Goal: Task Accomplishment & Management: Use online tool/utility

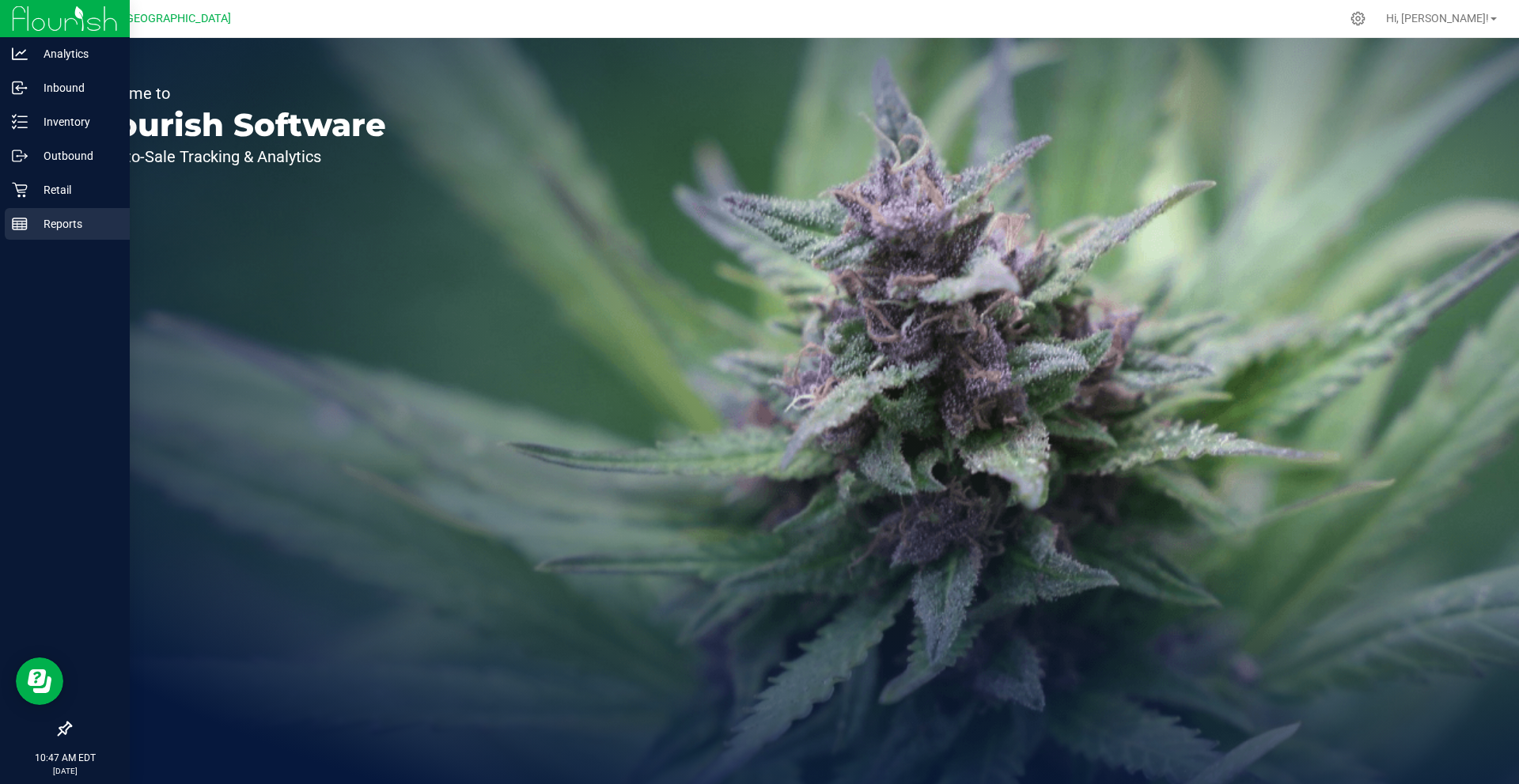
click at [28, 227] on p "Reports" at bounding box center [74, 224] width 95 height 19
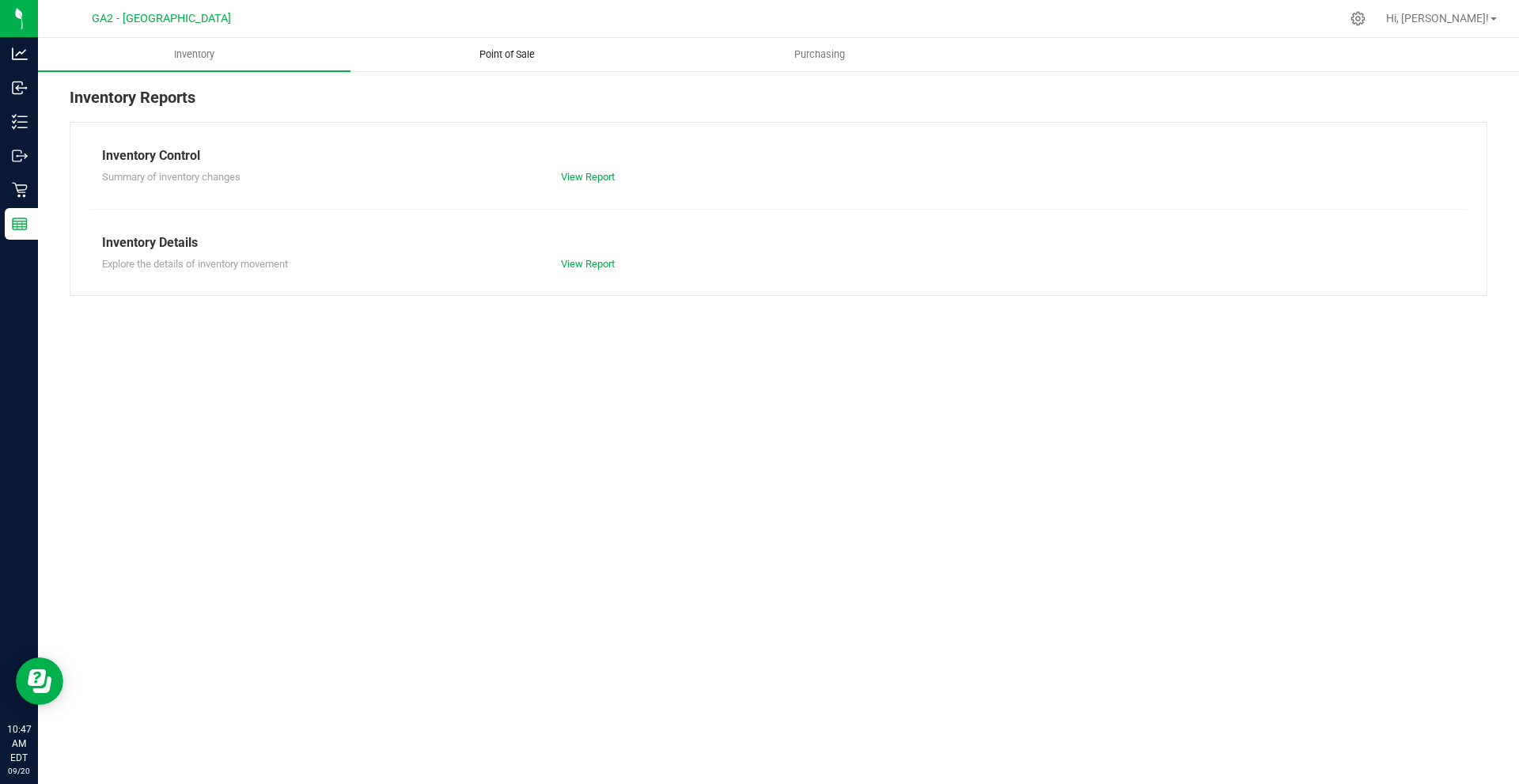
drag, startPoint x: 445, startPoint y: 32, endPoint x: 464, endPoint y: 57, distance: 31.4
click at [460, 45] on div "GA2 - Stockbridge Hi, [PERSON_NAME]! Inventory Point of Sale Purchasing Invento…" at bounding box center [778, 392] width 1481 height 784
click at [465, 57] on span "Point of Sale" at bounding box center [507, 54] width 98 height 14
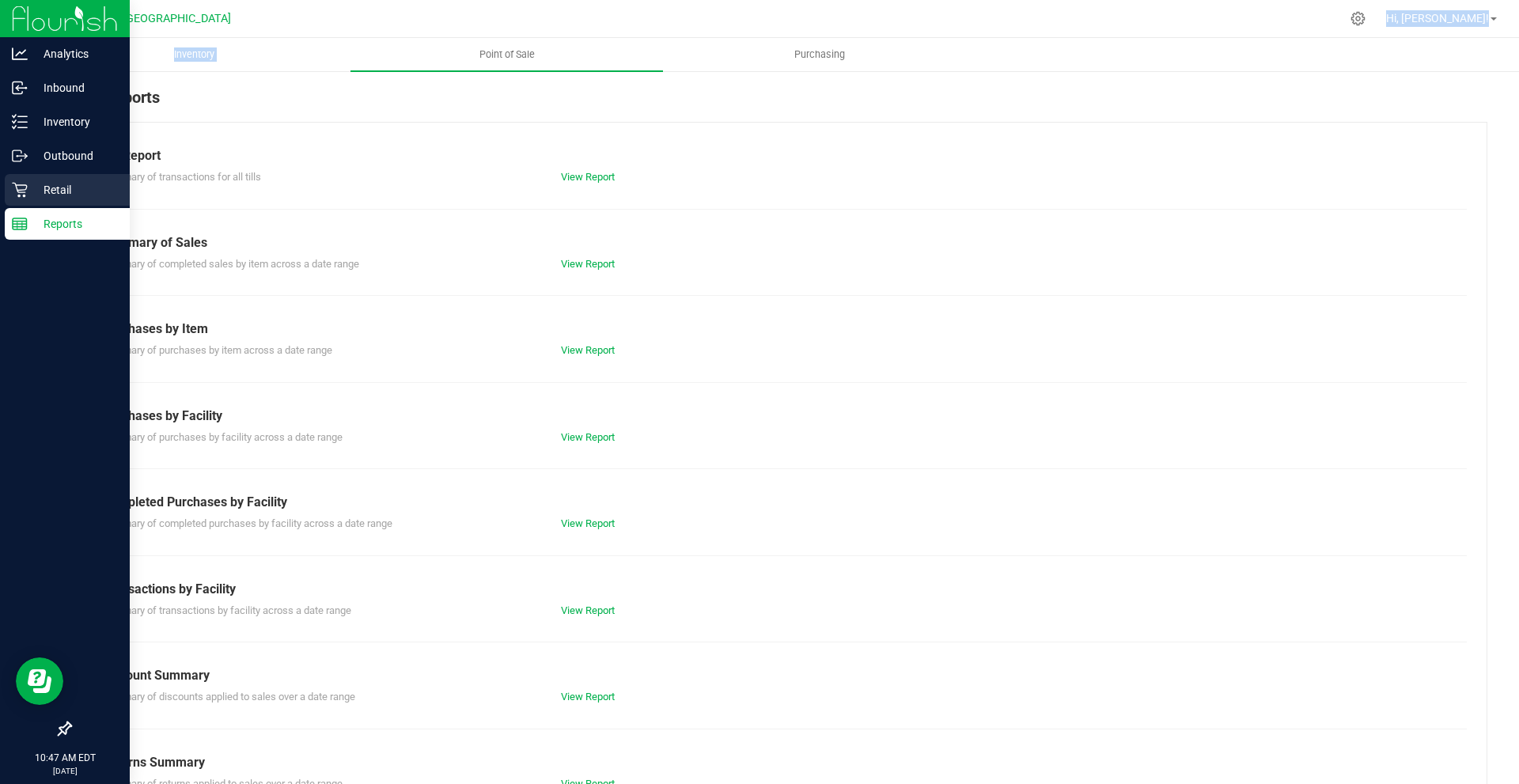
click at [18, 187] on icon at bounding box center [20, 190] width 16 height 16
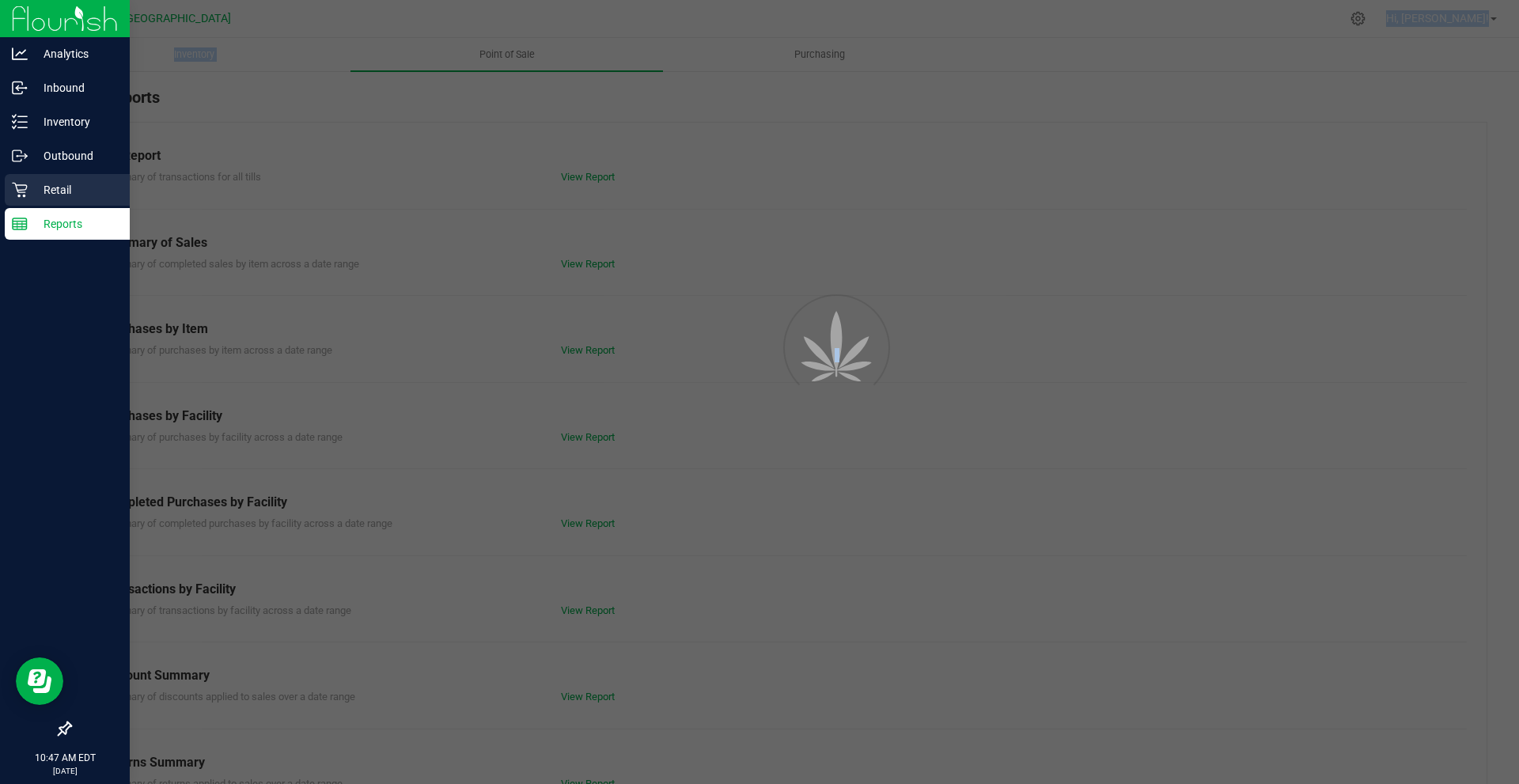
click at [26, 184] on icon at bounding box center [20, 190] width 16 height 16
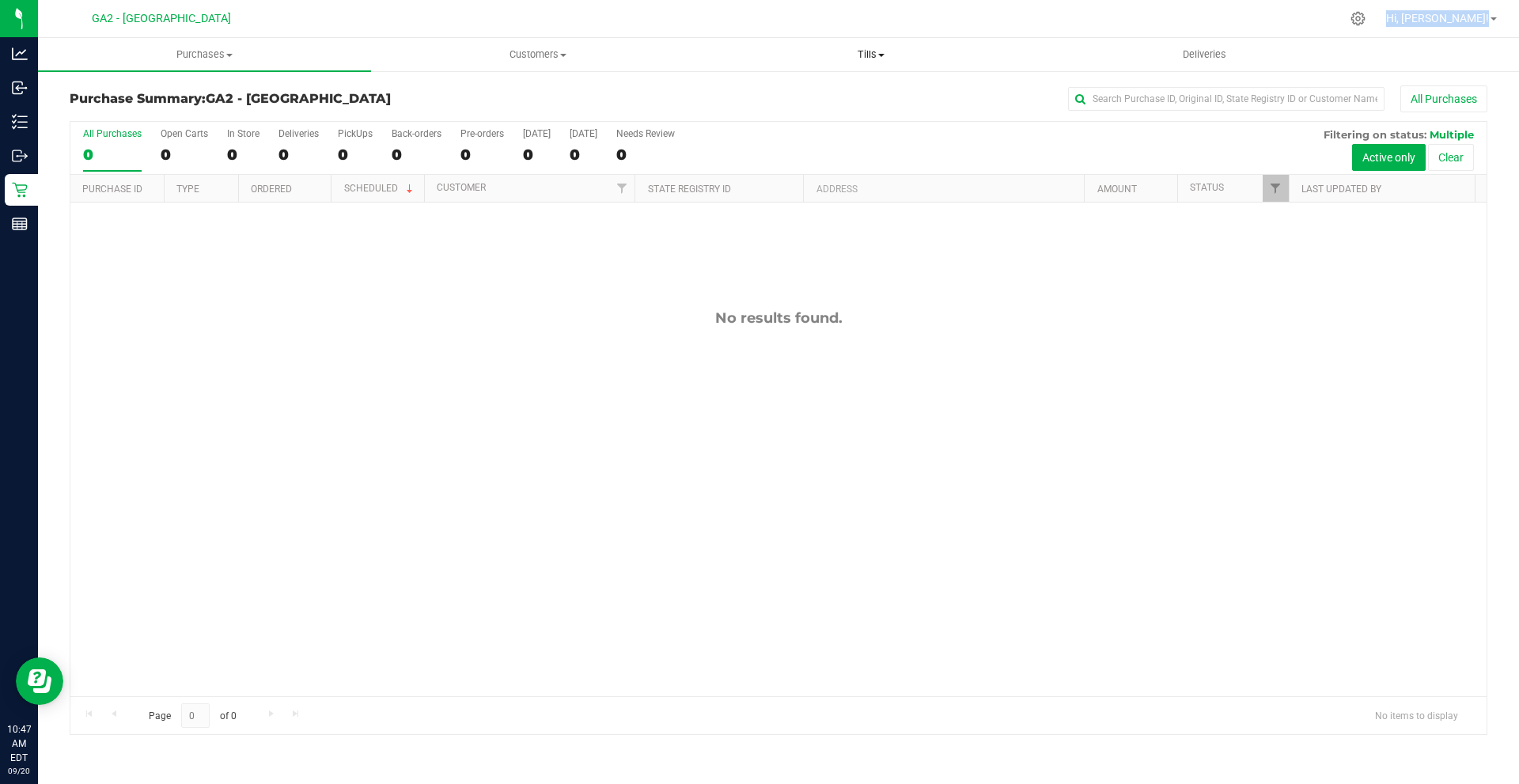
click at [850, 47] on span "Tills" at bounding box center [871, 54] width 332 height 14
click at [771, 55] on span "Tills" at bounding box center [871, 54] width 333 height 14
click at [674, 102] on div "All Purchases" at bounding box center [1014, 99] width 945 height 27
click at [864, 43] on uib-tab-heading "Tills Manage tills Reconcile e-payments" at bounding box center [871, 54] width 333 height 33
click at [864, 48] on span "Tills" at bounding box center [871, 54] width 333 height 14
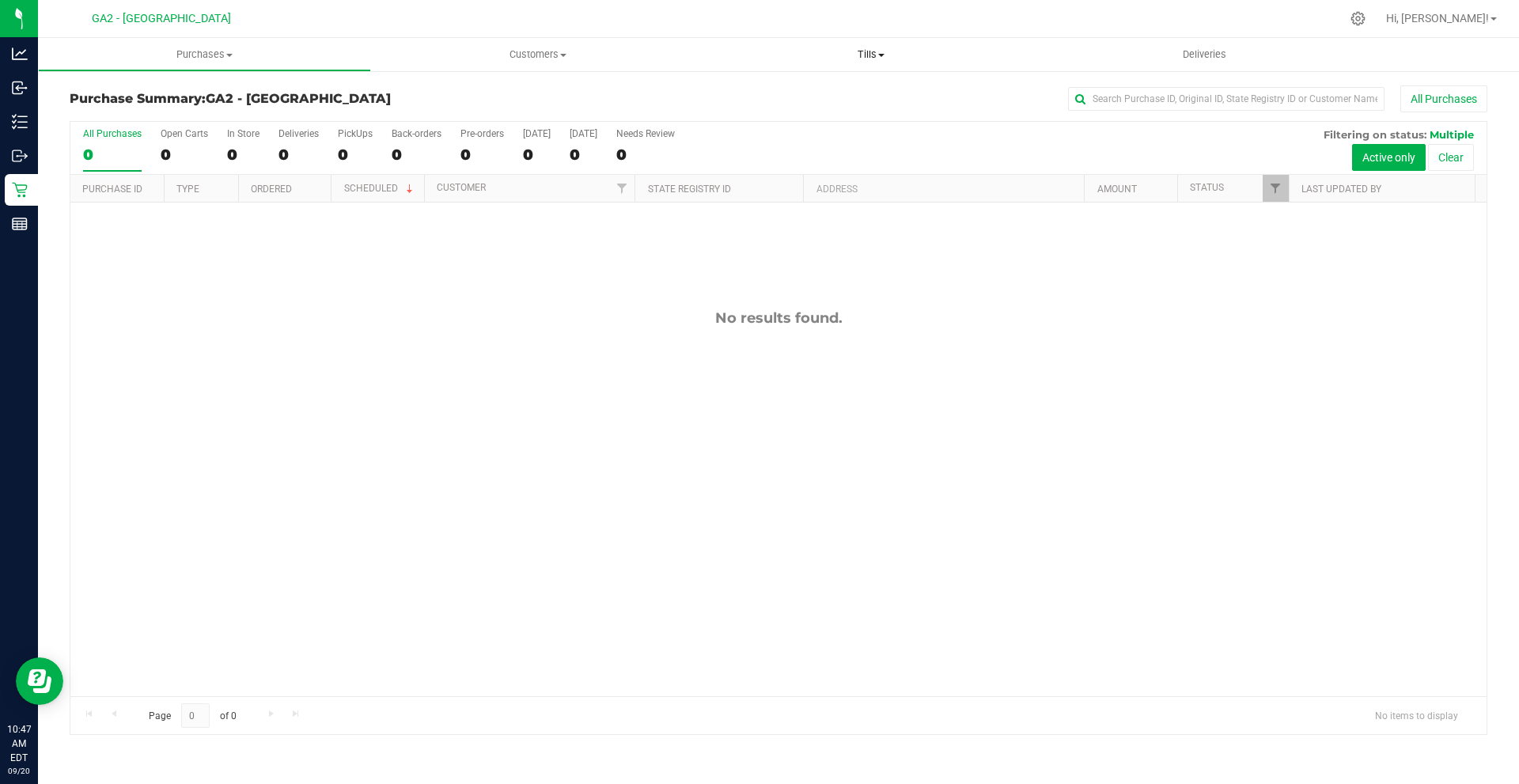
click at [865, 52] on span "Tills" at bounding box center [871, 54] width 333 height 14
click at [849, 87] on li "Manage tills" at bounding box center [871, 96] width 333 height 19
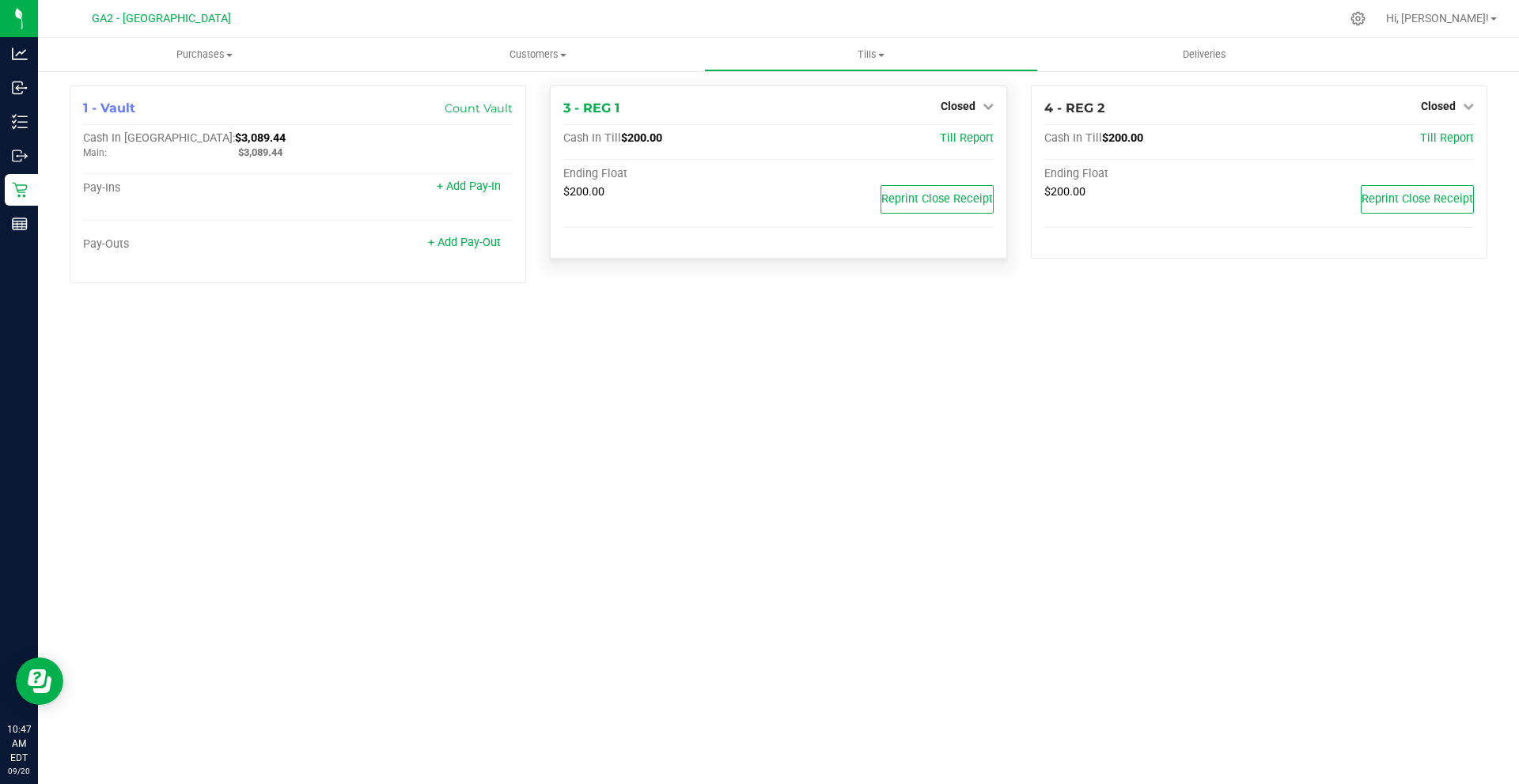
click at [970, 97] on div "Closed" at bounding box center [967, 106] width 53 height 19
click at [973, 106] on span "Closed" at bounding box center [957, 105] width 35 height 12
click at [975, 135] on link "Open Till" at bounding box center [957, 138] width 42 height 12
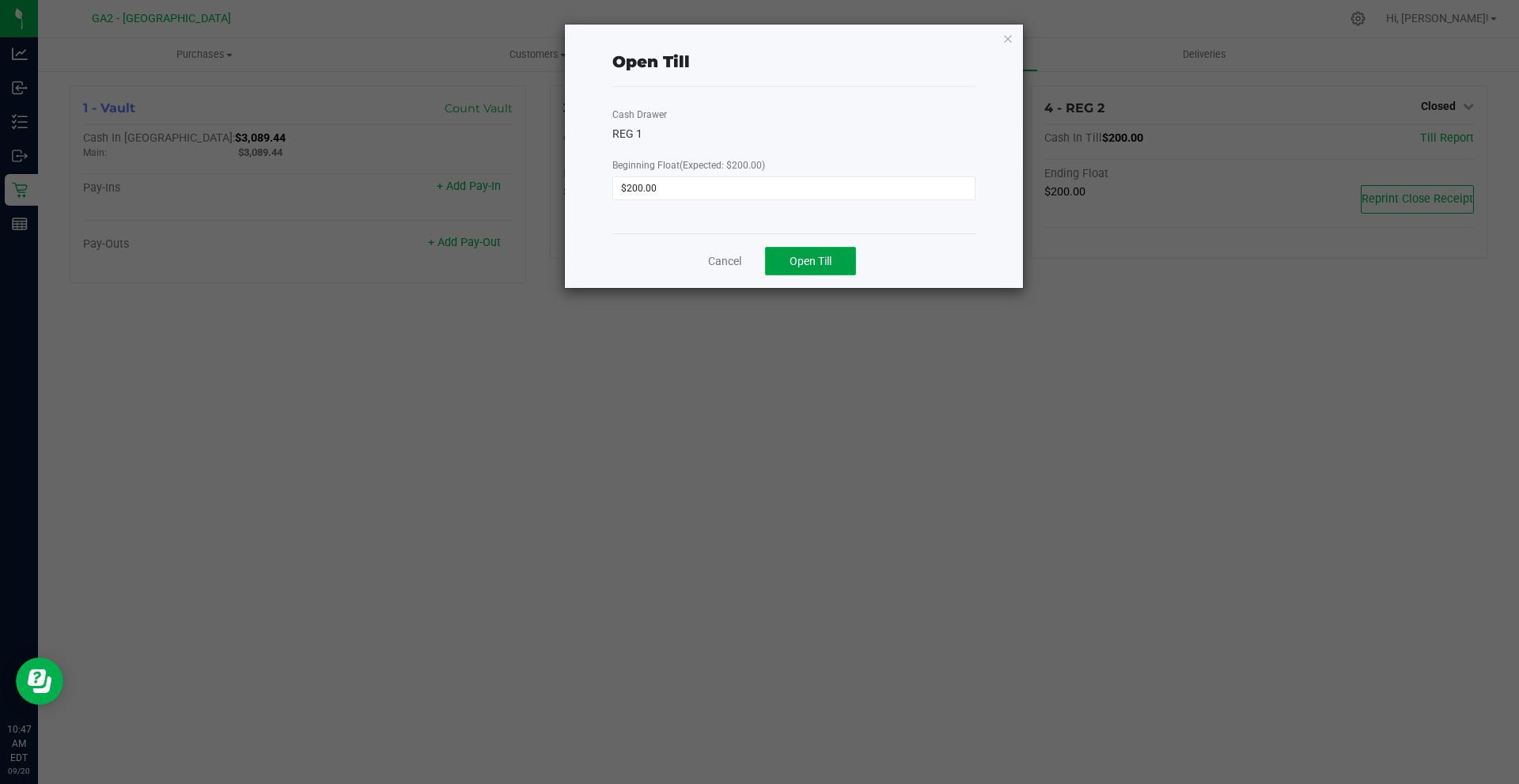
click at [828, 266] on span "Open Till" at bounding box center [811, 260] width 42 height 12
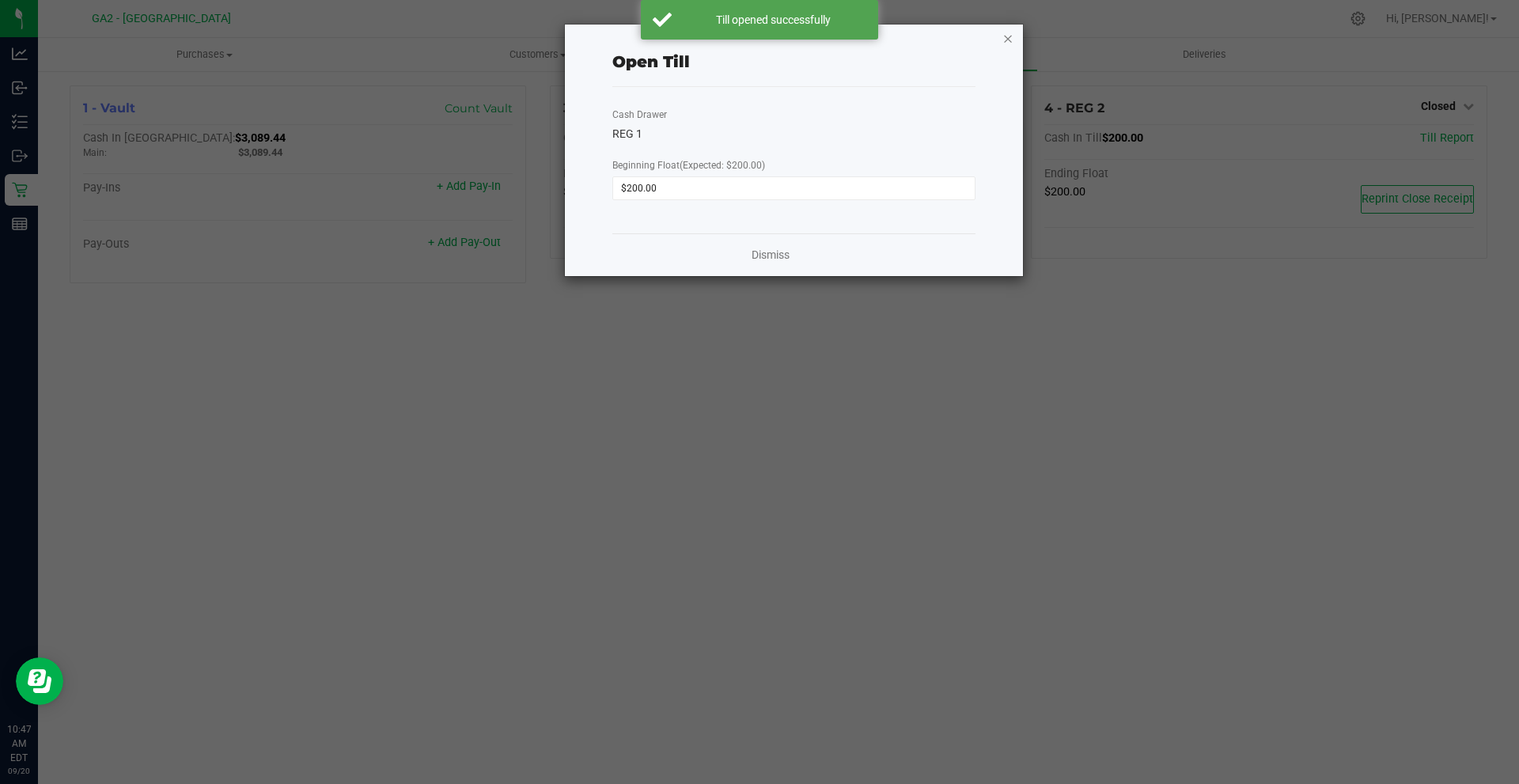
click at [1008, 39] on div "Open Till Cash Drawer REG 1 Beginning Float (Expected: $200.00) $200.00 Dismiss" at bounding box center [794, 150] width 458 height 252
click at [1008, 39] on icon "button" at bounding box center [1008, 38] width 11 height 19
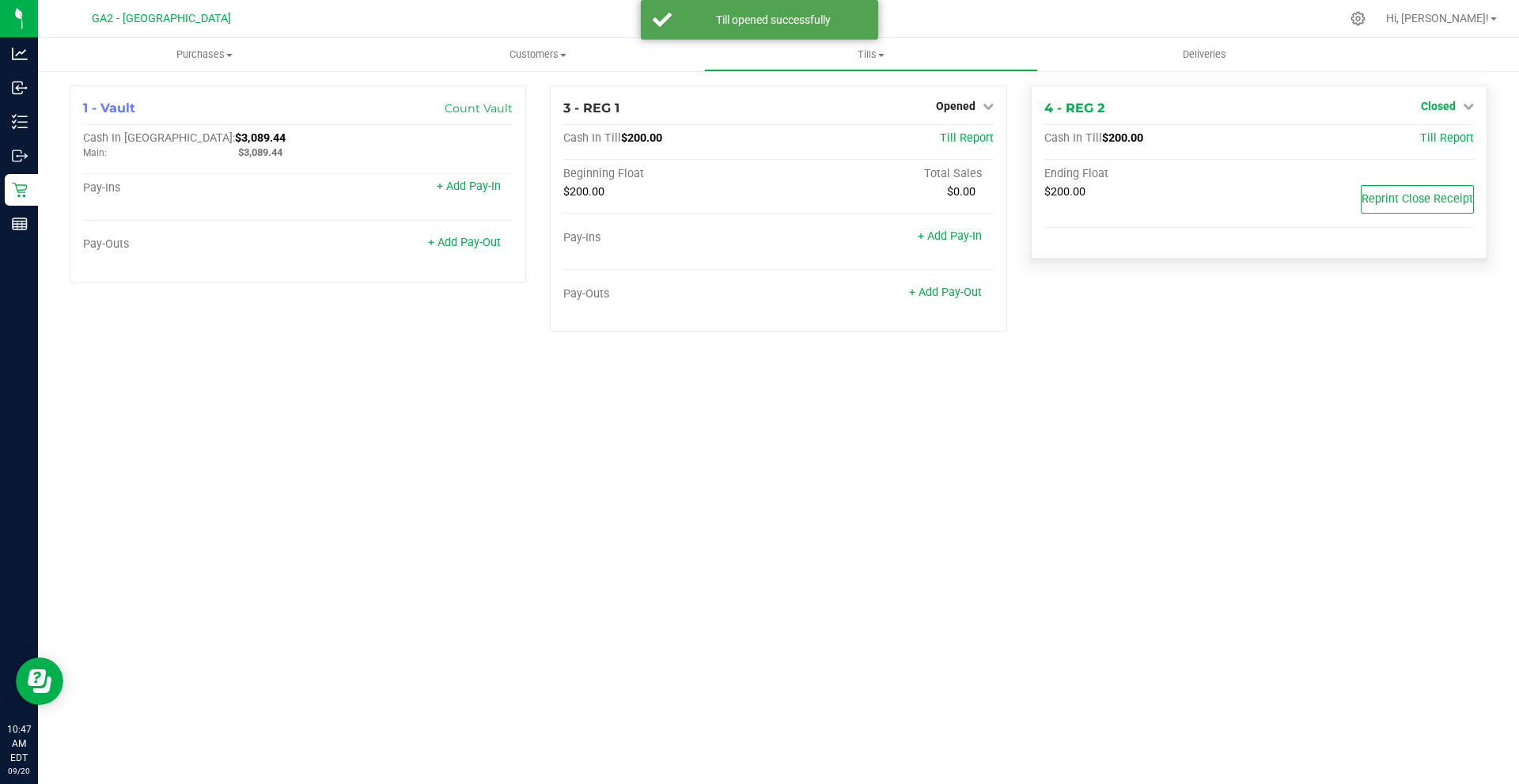
drag, startPoint x: 1477, startPoint y: 108, endPoint x: 1467, endPoint y: 108, distance: 10.0
click at [1475, 108] on div "4 - REG 2 Closed Open Till Cash In Till $200.00 Till Report Ending Float $200.0…" at bounding box center [1258, 172] width 456 height 173
click at [1458, 105] on link "Closed" at bounding box center [1448, 105] width 53 height 12
click at [1425, 134] on link "Open Till" at bounding box center [1438, 138] width 42 height 12
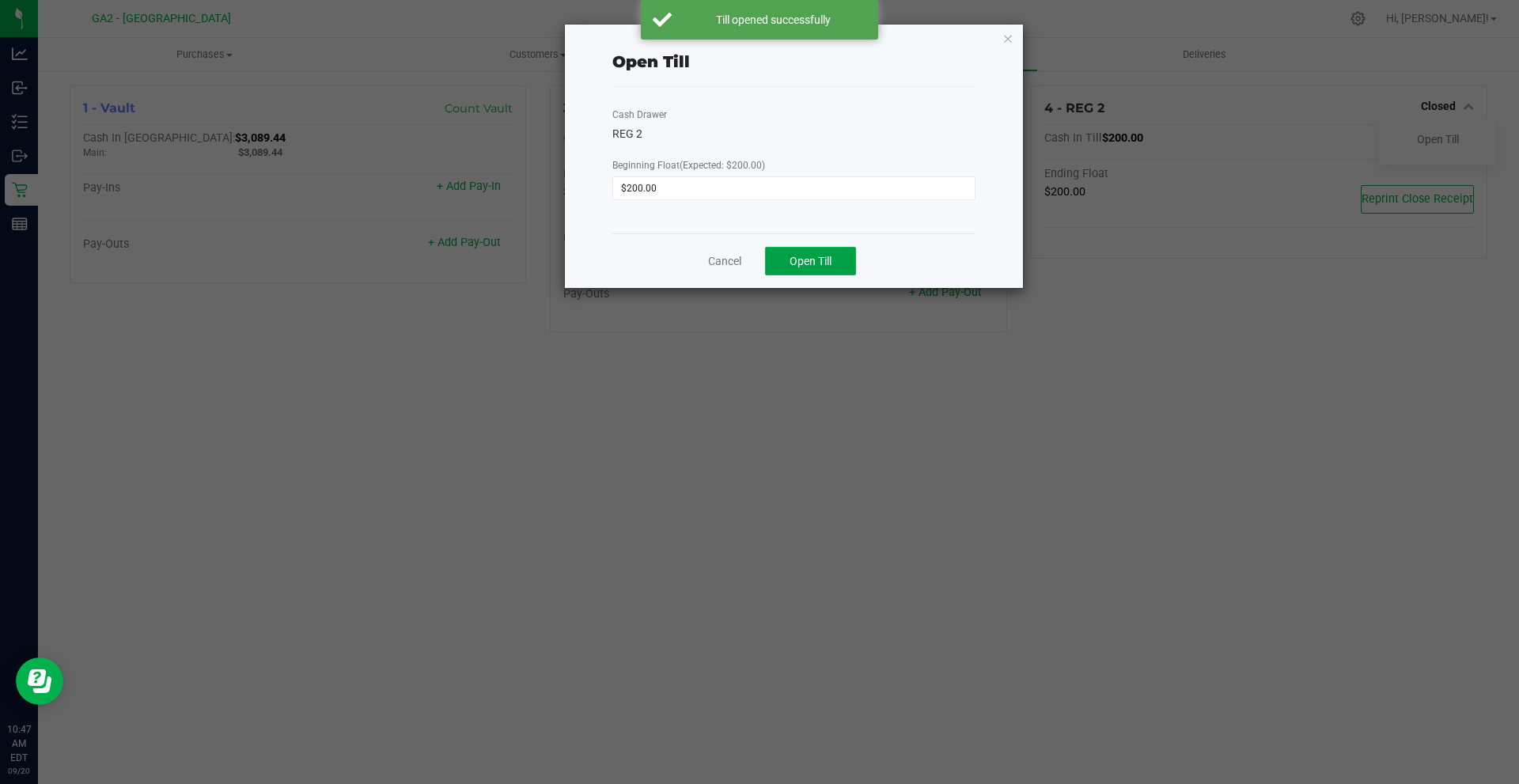
drag, startPoint x: 831, startPoint y: 274, endPoint x: 822, endPoint y: 252, distance: 23.8
click at [824, 255] on button "Open Till" at bounding box center [811, 261] width 91 height 28
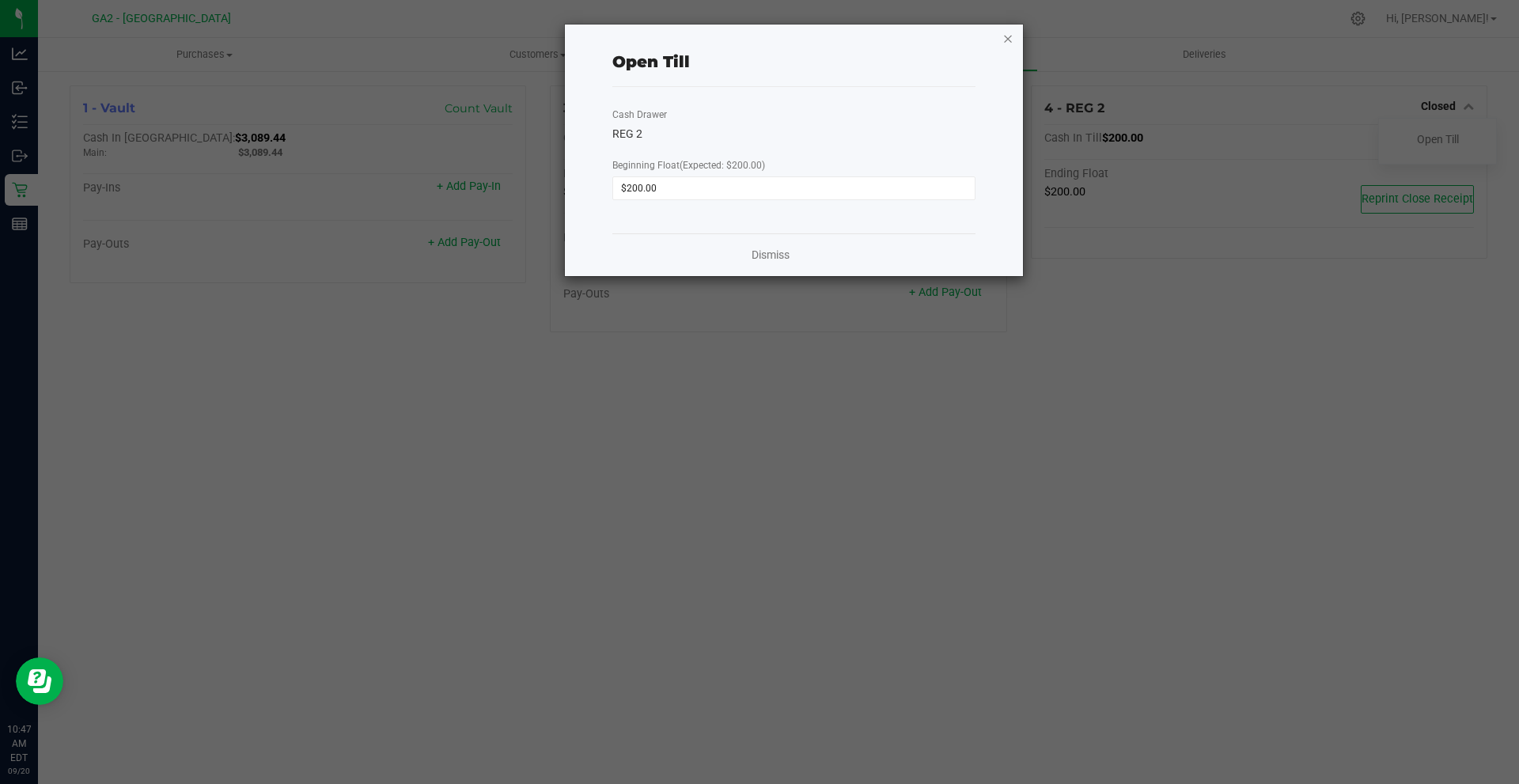
click at [1007, 35] on icon "button" at bounding box center [1008, 38] width 11 height 19
